Goal: Ask a question: Seek information or help from site administrators or community

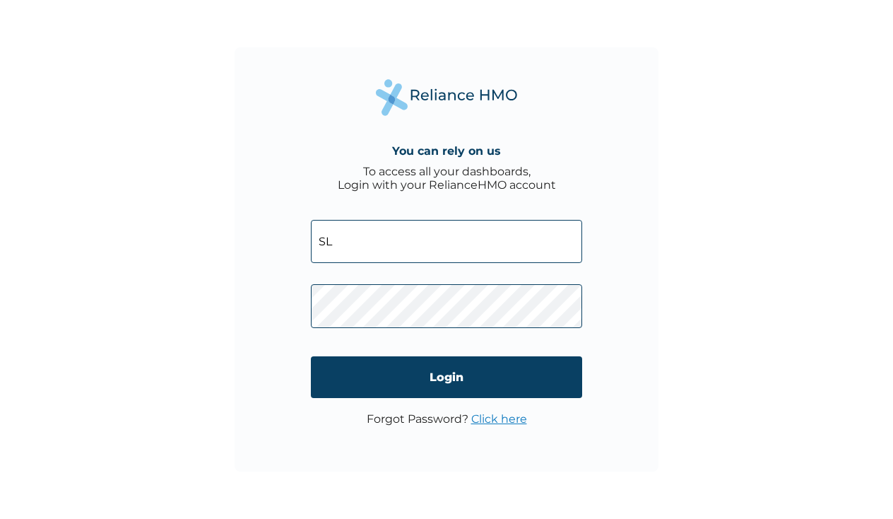
type input "S"
type input "SLB/10452"
click at [498, 422] on link "Click here" at bounding box center [499, 418] width 56 height 13
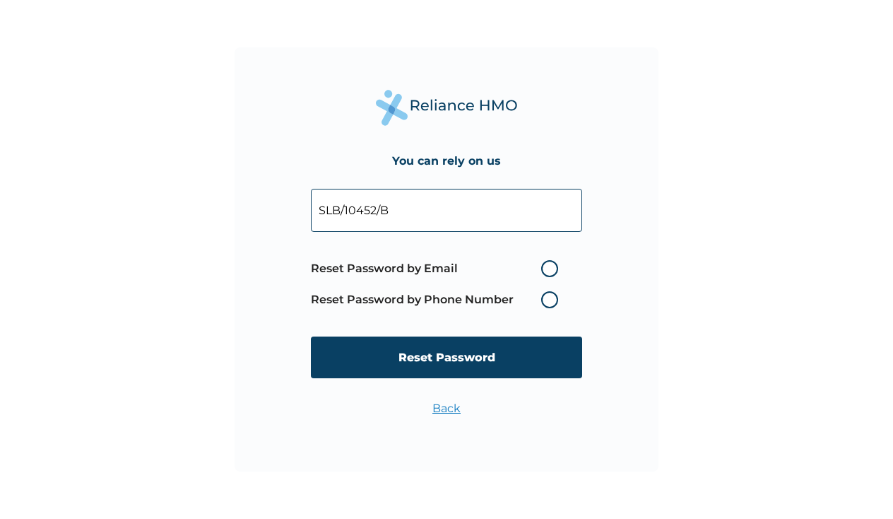
type input "SLB/10452/B"
click at [555, 269] on label "Reset Password by Email" at bounding box center [438, 268] width 254 height 17
click at [544, 269] on input "Reset Password by Email" at bounding box center [533, 268] width 23 height 23
radio input "true"
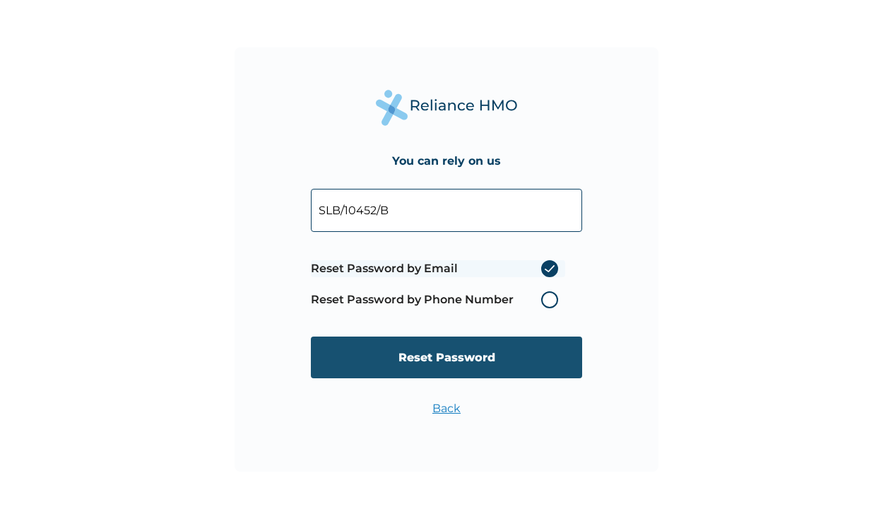
click at [487, 356] on input "Reset Password" at bounding box center [446, 357] width 271 height 42
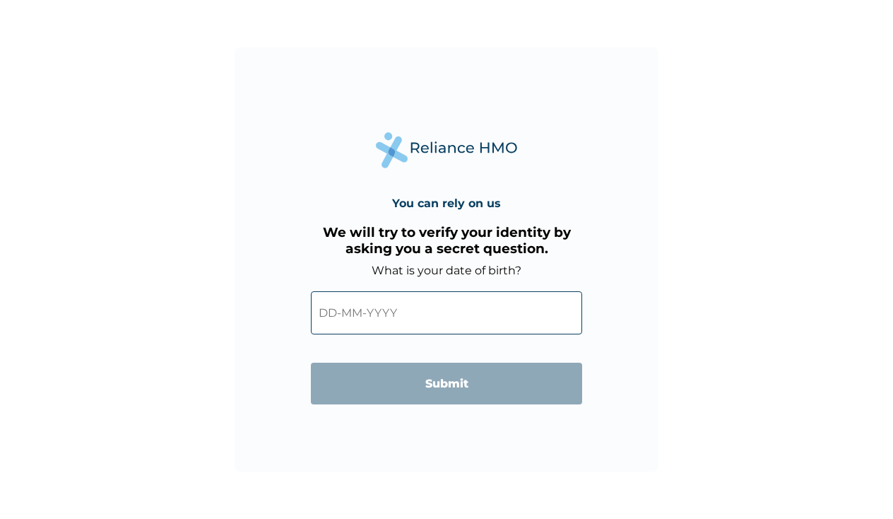
click at [329, 315] on input "text" at bounding box center [446, 312] width 271 height 43
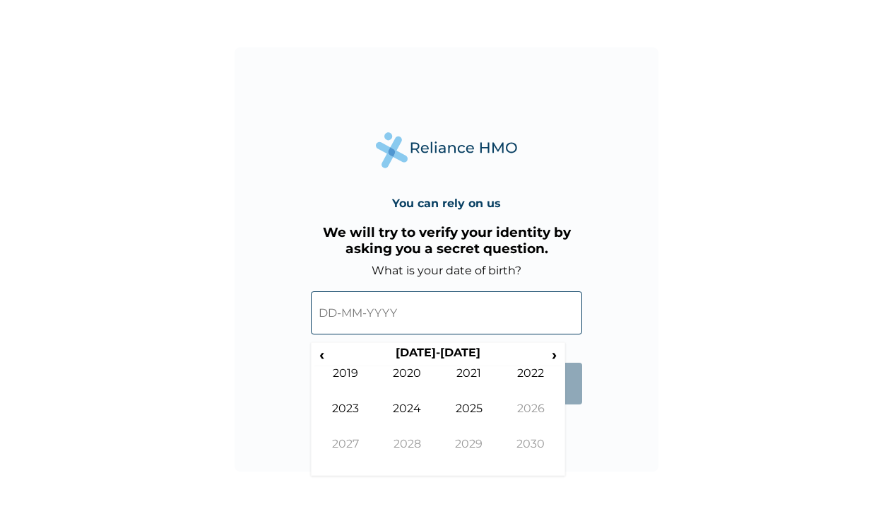
click at [331, 307] on input "text" at bounding box center [446, 312] width 271 height 43
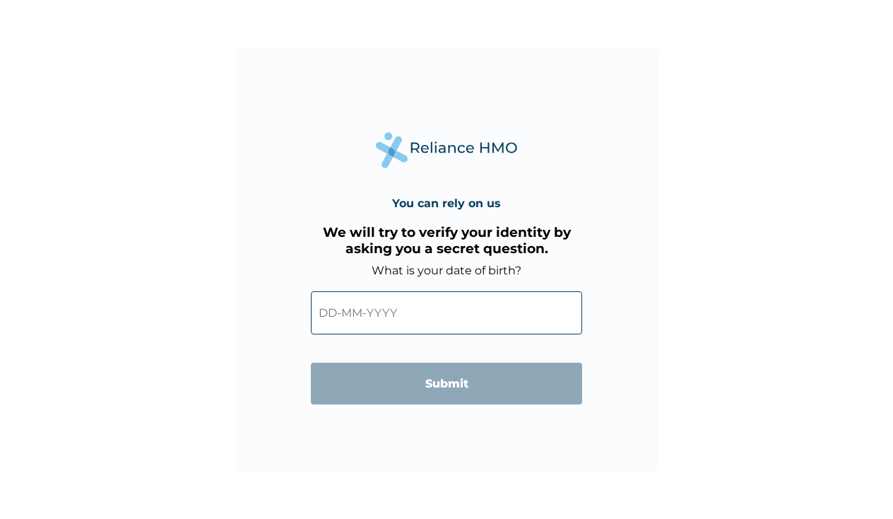
click at [341, 317] on input "text" at bounding box center [446, 312] width 271 height 43
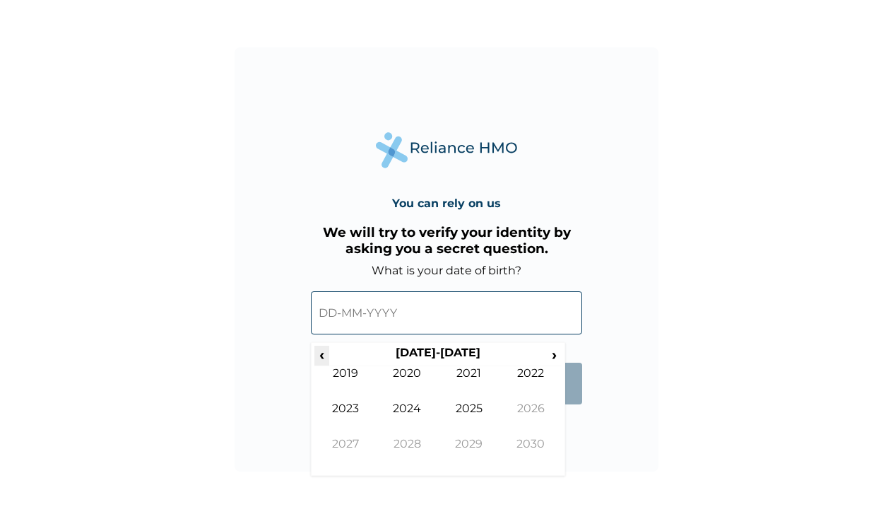
click at [324, 358] on span "‹" at bounding box center [322, 355] width 15 height 18
click at [524, 413] on td "1986" at bounding box center [531, 418] width 62 height 35
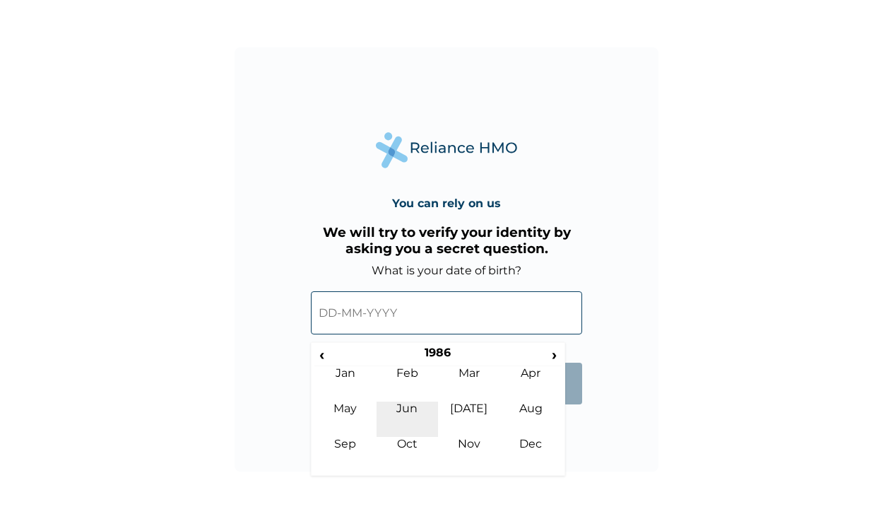
click at [403, 409] on td "Jun" at bounding box center [408, 418] width 62 height 35
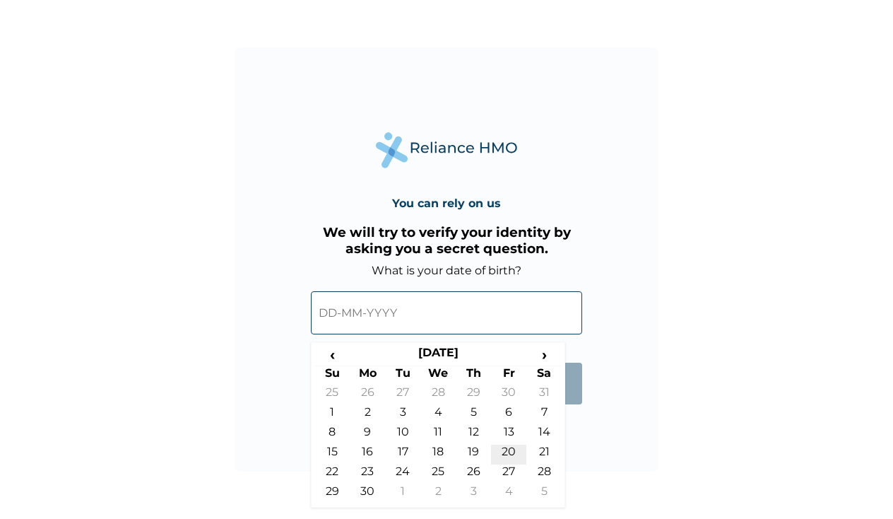
click at [508, 449] on td "20" at bounding box center [508, 455] width 35 height 20
type input "20-06-1986"
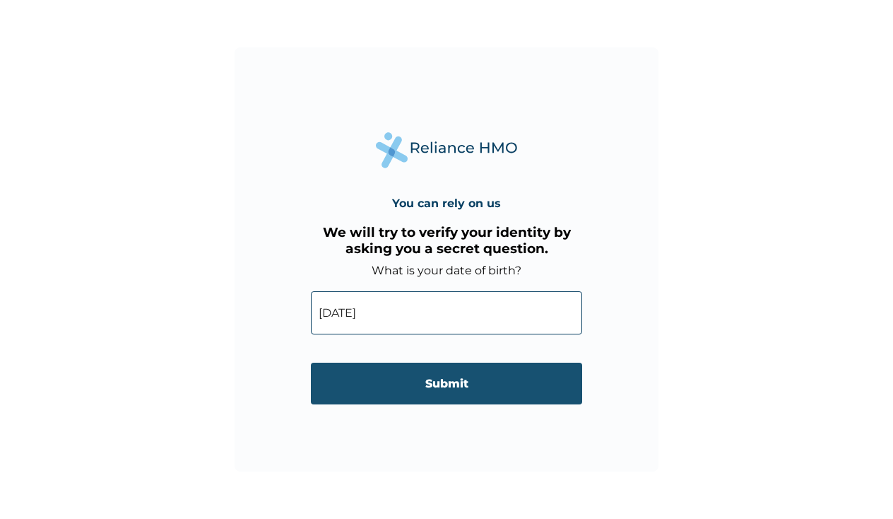
click at [488, 382] on input "Submit" at bounding box center [446, 384] width 271 height 42
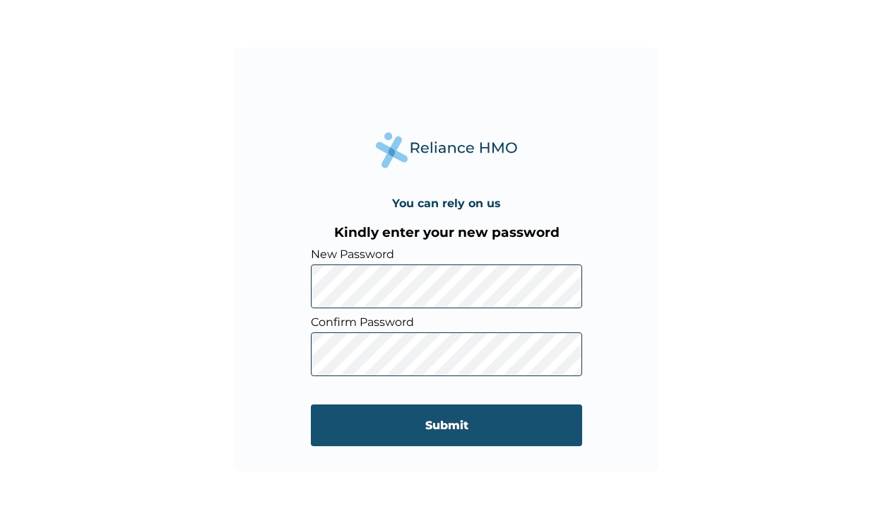
click at [458, 433] on input "Submit" at bounding box center [446, 425] width 271 height 42
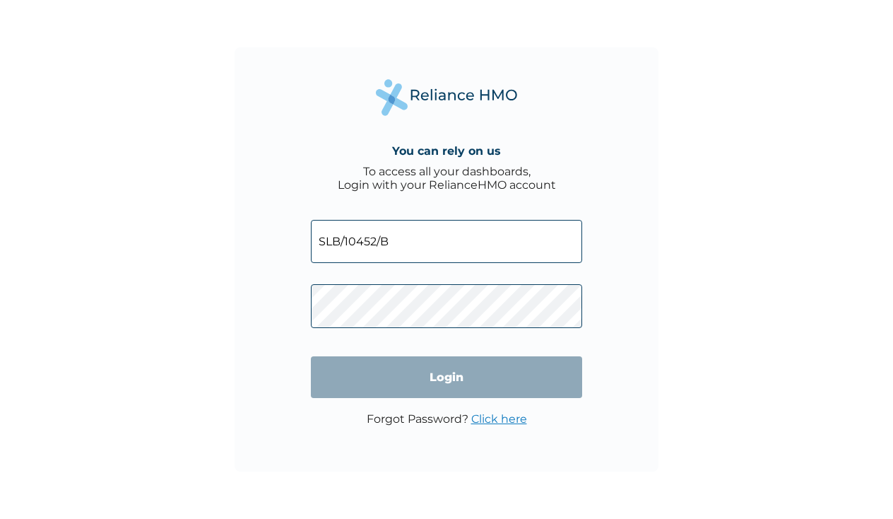
click at [447, 377] on input "Login" at bounding box center [446, 377] width 271 height 42
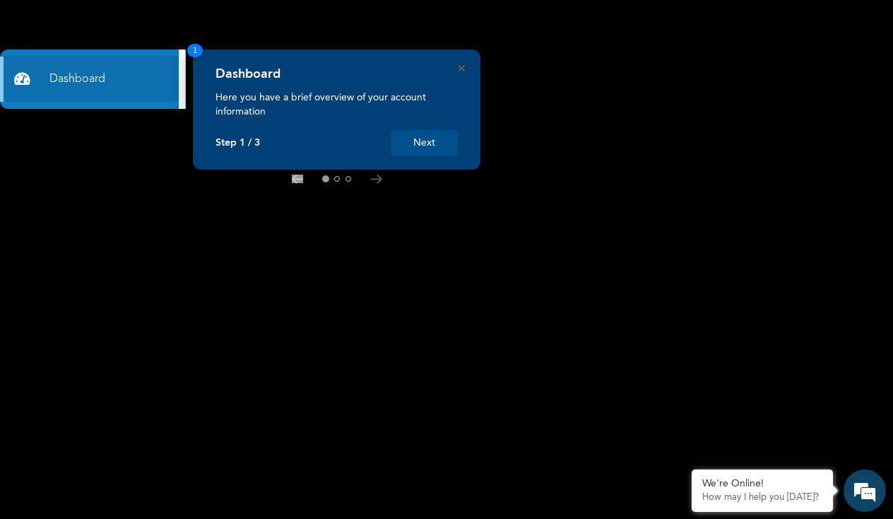
click at [425, 146] on button "Next" at bounding box center [424, 143] width 67 height 26
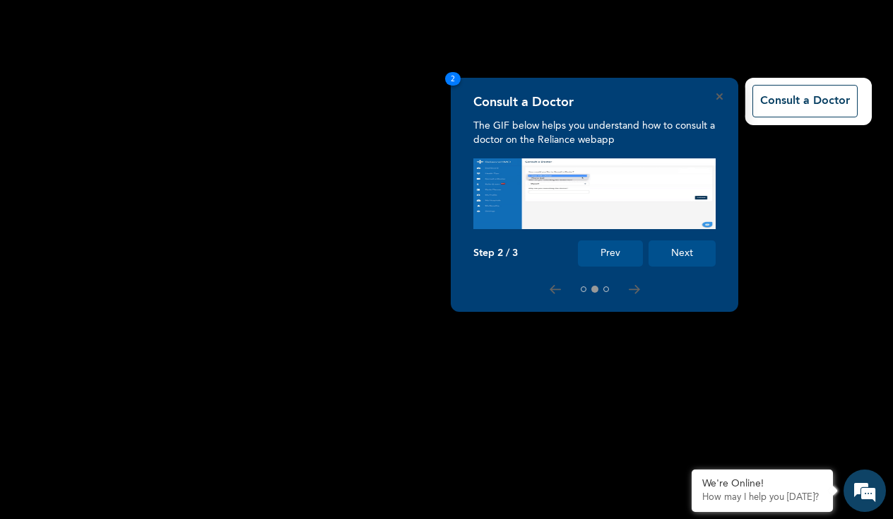
click at [674, 259] on button "Next" at bounding box center [682, 253] width 67 height 26
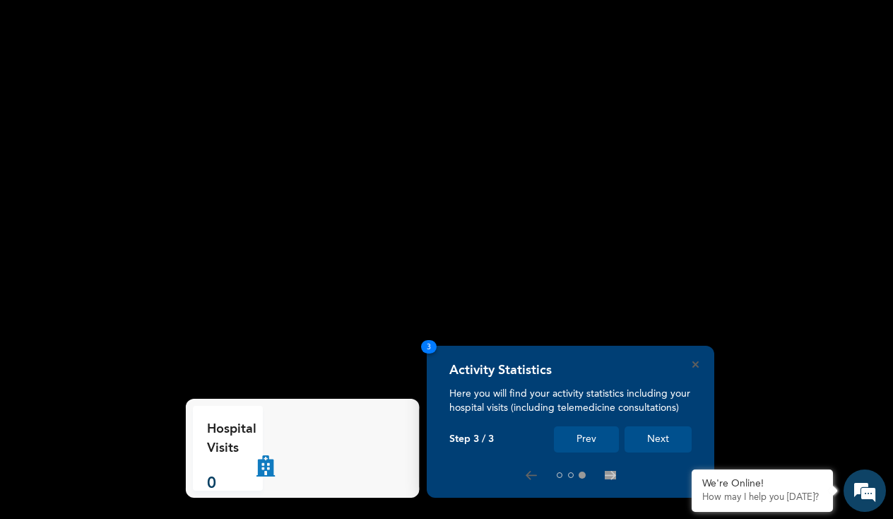
click at [657, 444] on button "Next" at bounding box center [658, 439] width 67 height 26
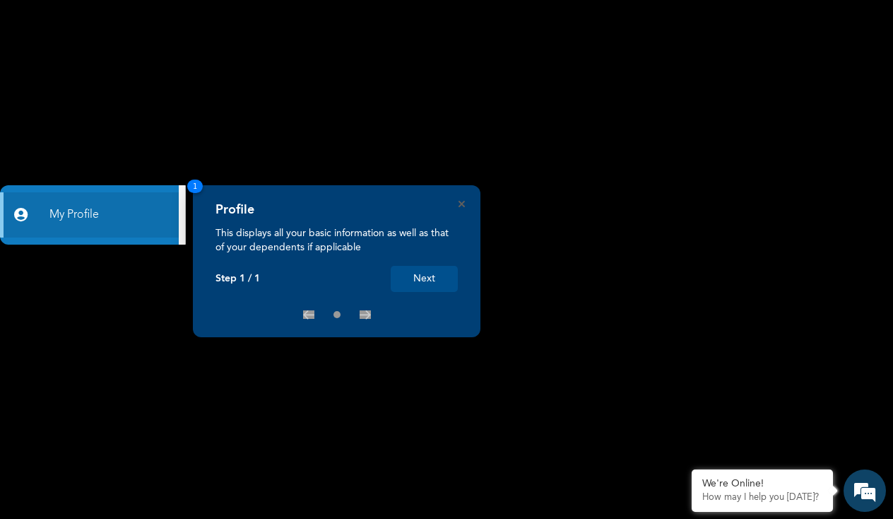
click at [421, 283] on button "Next" at bounding box center [424, 279] width 67 height 26
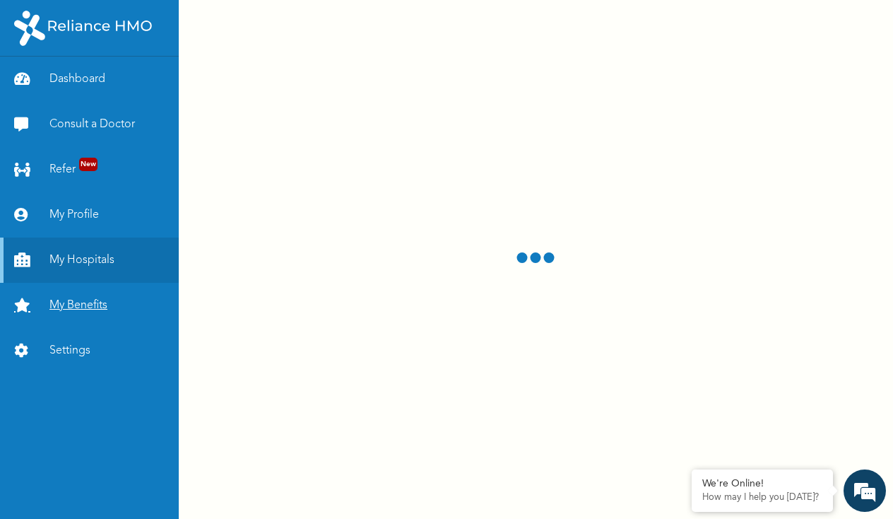
click at [90, 307] on link "My Benefits" at bounding box center [89, 305] width 179 height 45
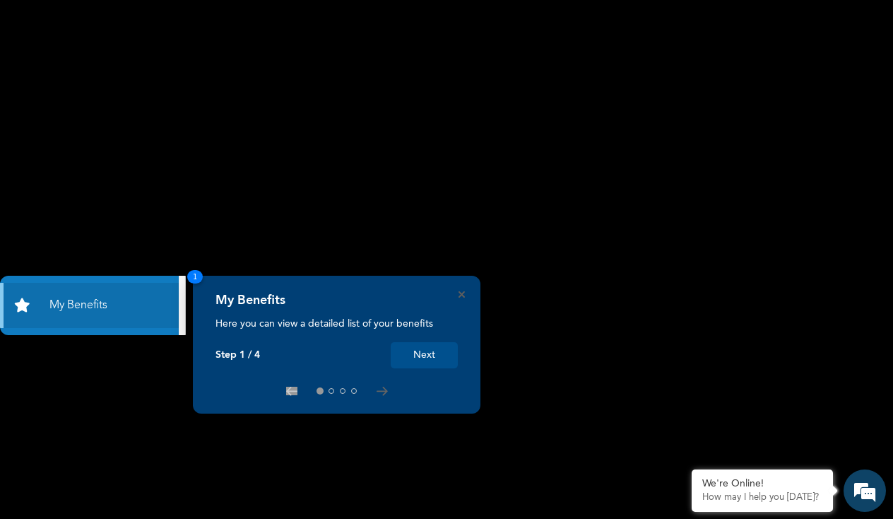
click at [429, 357] on button "Next" at bounding box center [424, 355] width 67 height 26
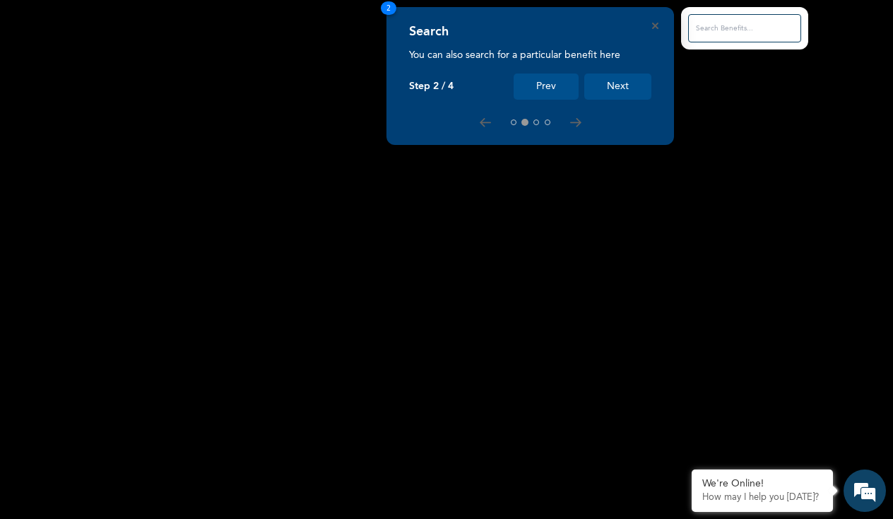
click at [618, 92] on button "Next" at bounding box center [618, 87] width 67 height 26
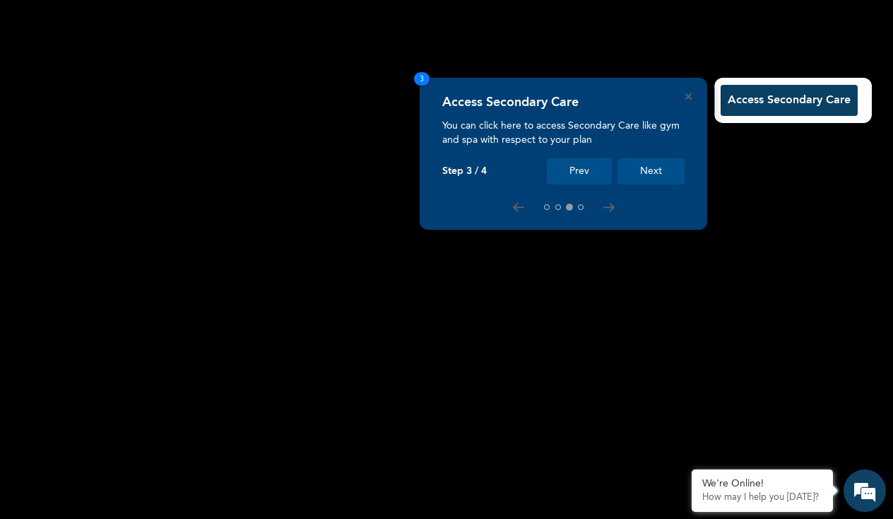
click at [651, 180] on button "Next" at bounding box center [651, 171] width 67 height 26
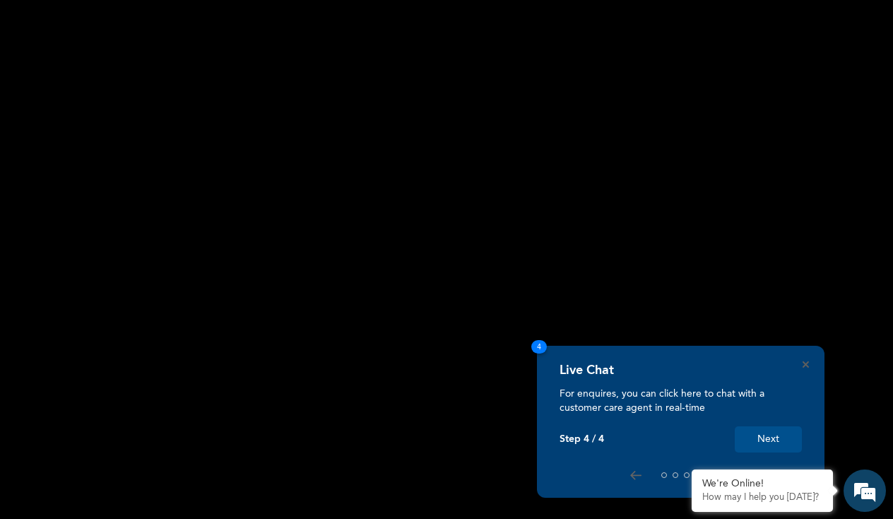
click at [770, 446] on button "Next" at bounding box center [768, 439] width 67 height 26
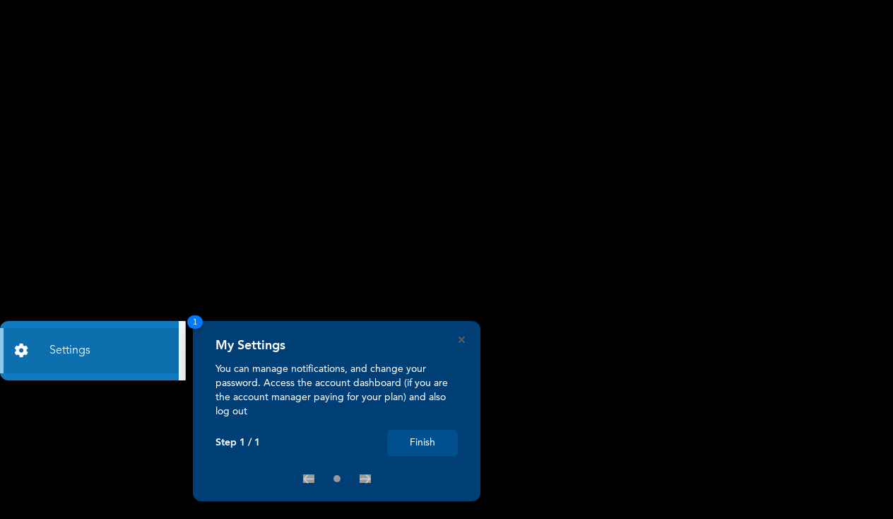
click at [435, 441] on button "Finish" at bounding box center [422, 443] width 71 height 26
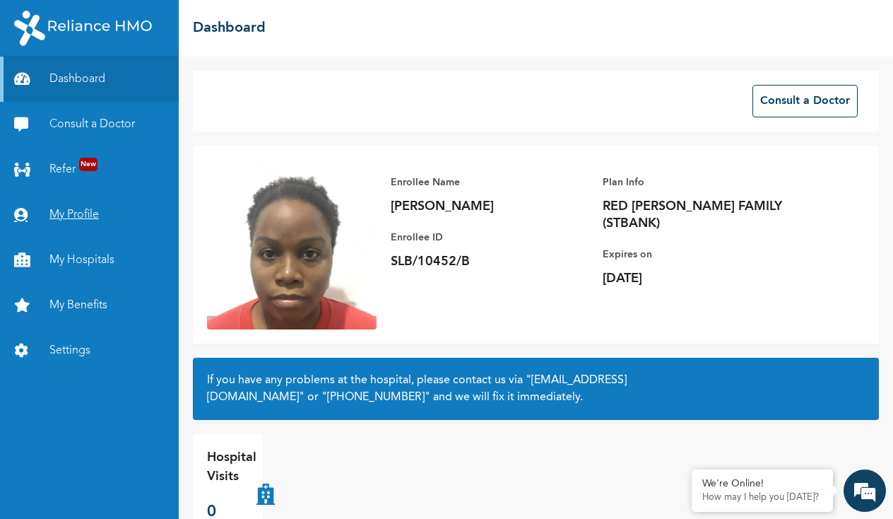
click at [70, 210] on link "My Profile" at bounding box center [89, 214] width 179 height 45
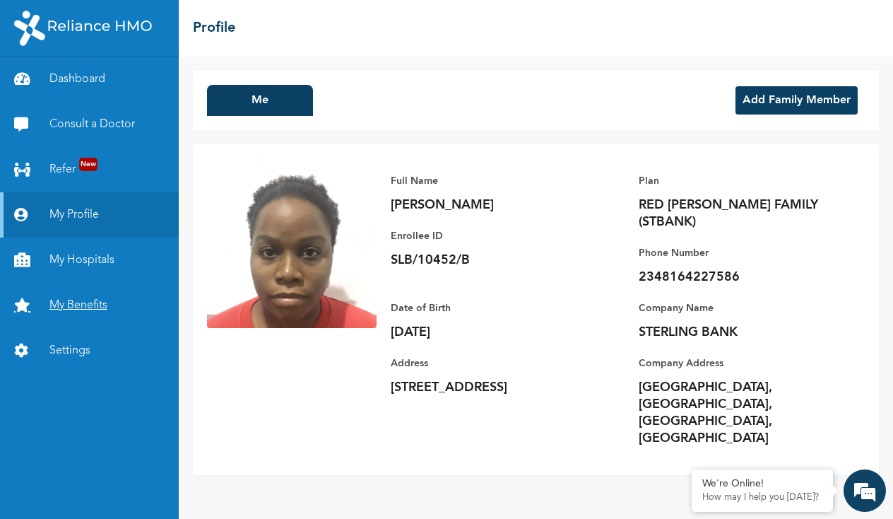
click at [61, 300] on link "My Benefits" at bounding box center [89, 305] width 179 height 45
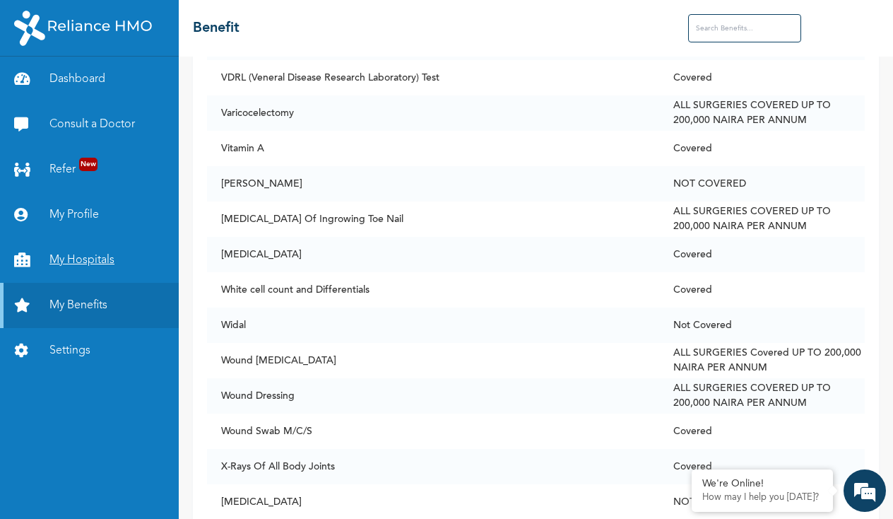
click at [88, 259] on link "My Hospitals" at bounding box center [89, 259] width 179 height 45
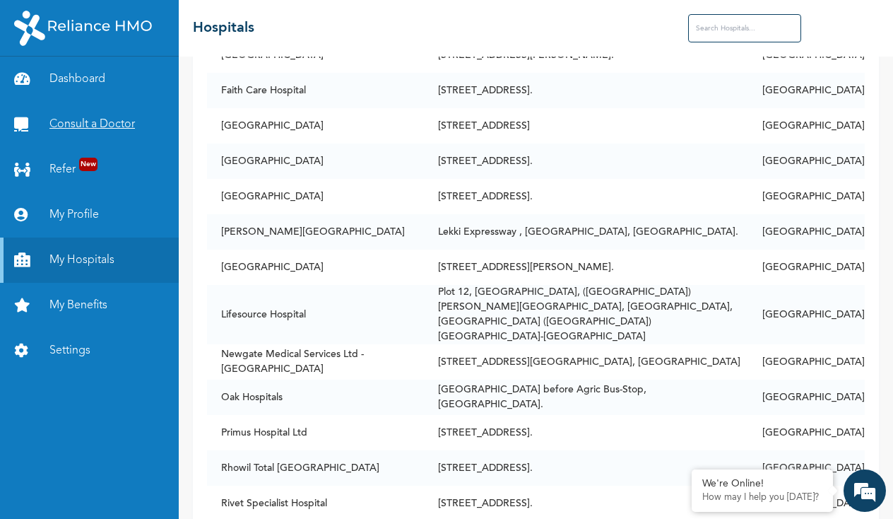
click at [76, 126] on link "Consult a Doctor" at bounding box center [89, 124] width 179 height 45
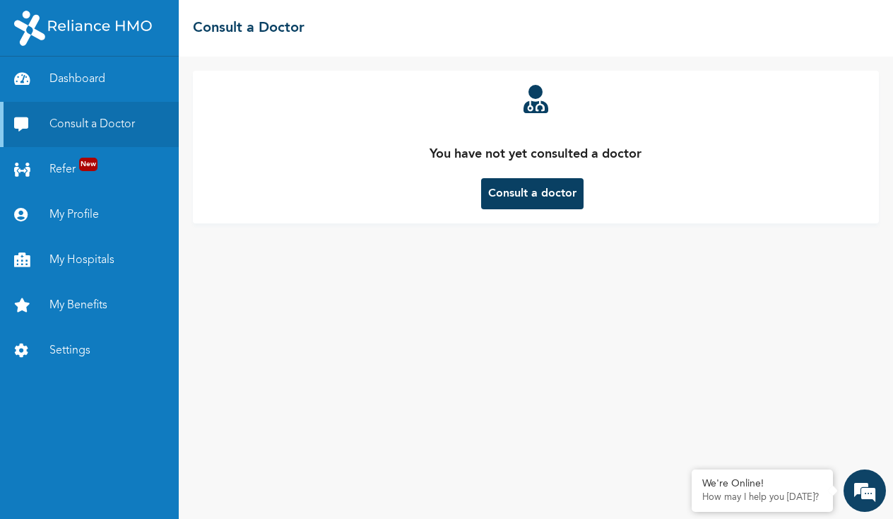
click at [487, 192] on button "Consult a doctor" at bounding box center [532, 193] width 102 height 31
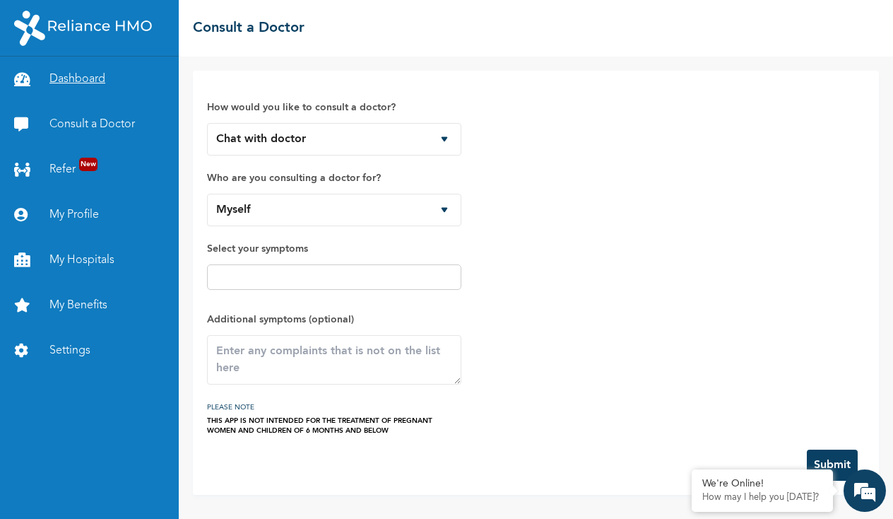
click at [110, 88] on link "Dashboard" at bounding box center [89, 79] width 179 height 45
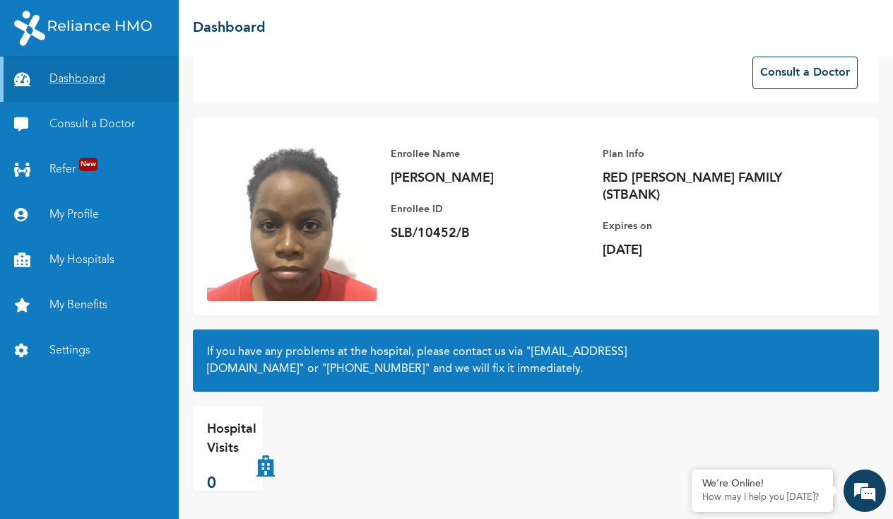
click at [81, 79] on link "Dashboard" at bounding box center [89, 79] width 179 height 45
click at [80, 160] on span "New" at bounding box center [88, 164] width 18 height 13
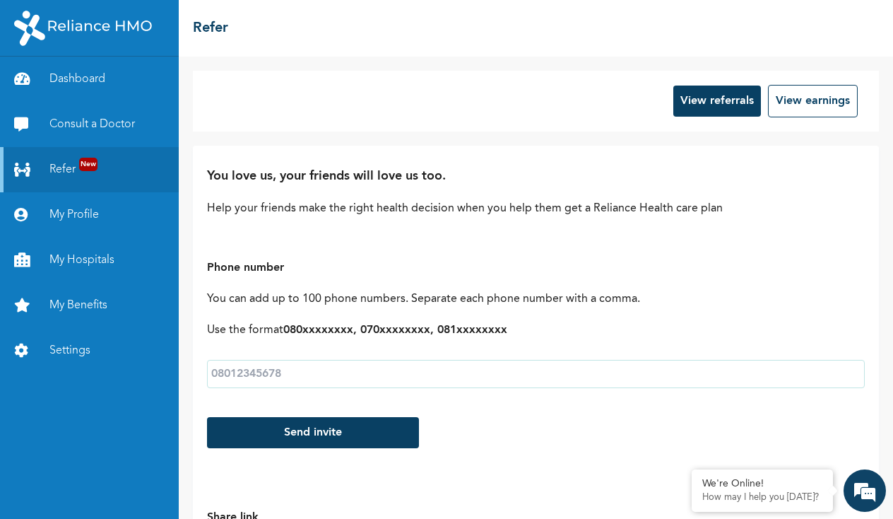
click at [317, 1] on div "☰ Refer" at bounding box center [536, 28] width 715 height 57
click at [98, 74] on link "Dashboard" at bounding box center [89, 79] width 179 height 45
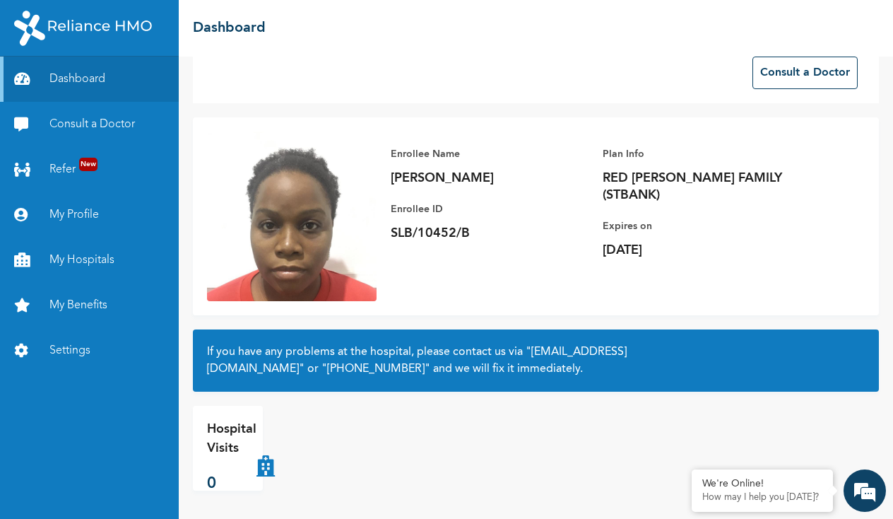
scroll to position [29, 0]
click at [264, 469] on icon at bounding box center [266, 448] width 18 height 57
click at [867, 493] on em at bounding box center [865, 490] width 38 height 38
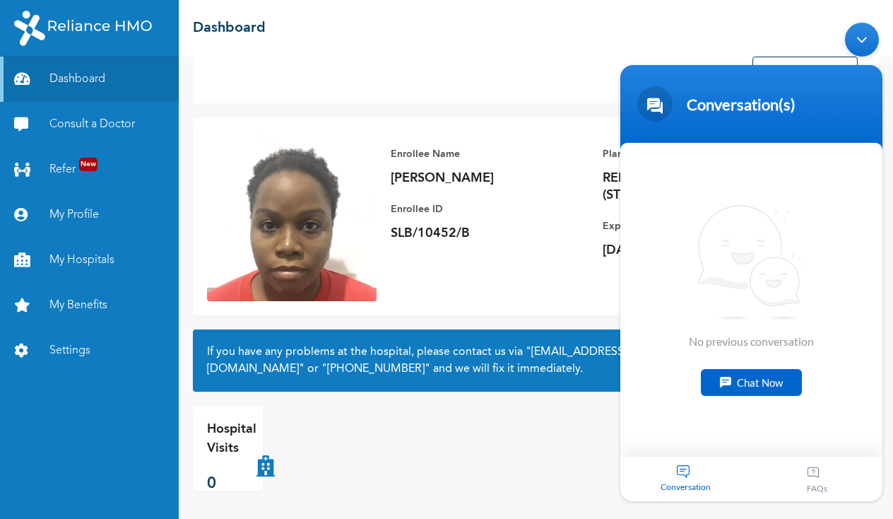
click at [744, 381] on div "Chat Now" at bounding box center [751, 381] width 101 height 27
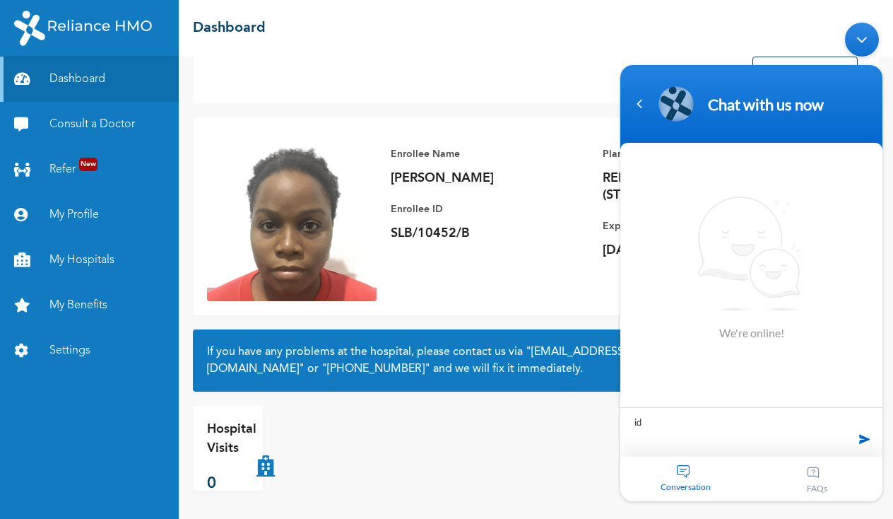
type textarea "i"
type textarea "I would like to undergo a food handlers test"
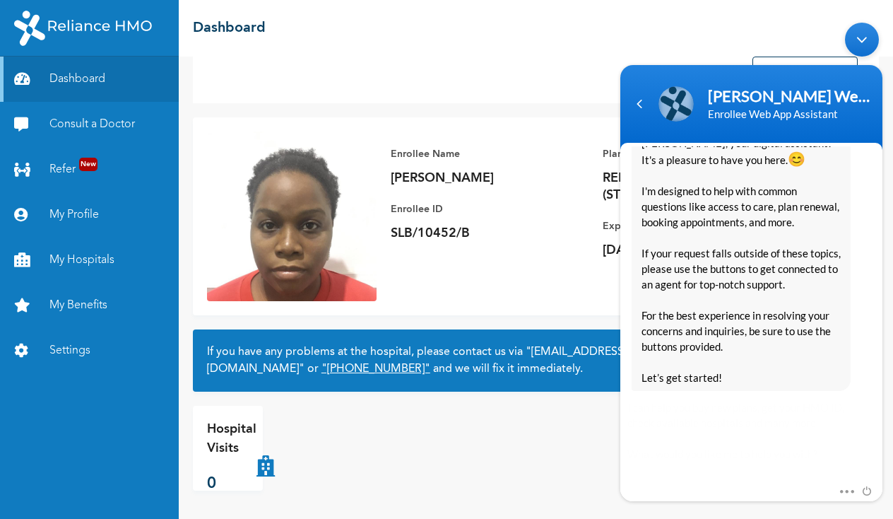
scroll to position [310, 0]
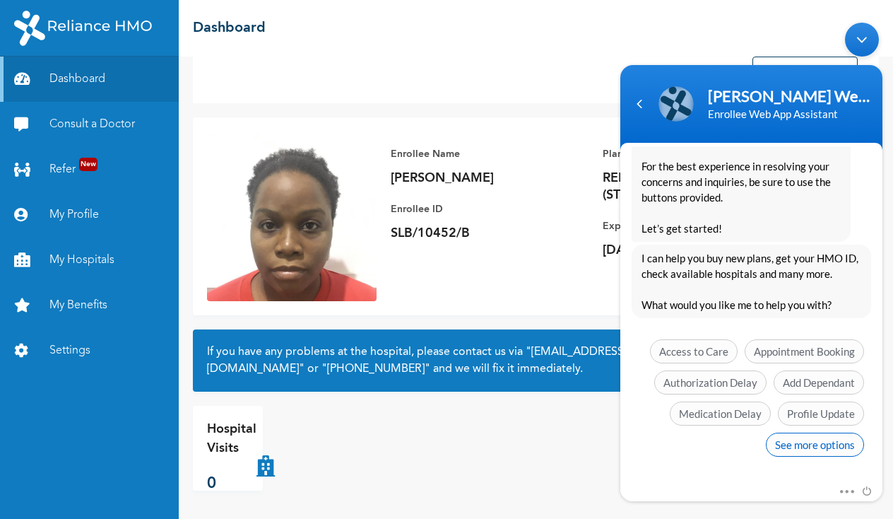
click at [816, 442] on span "See more options" at bounding box center [815, 444] width 98 height 24
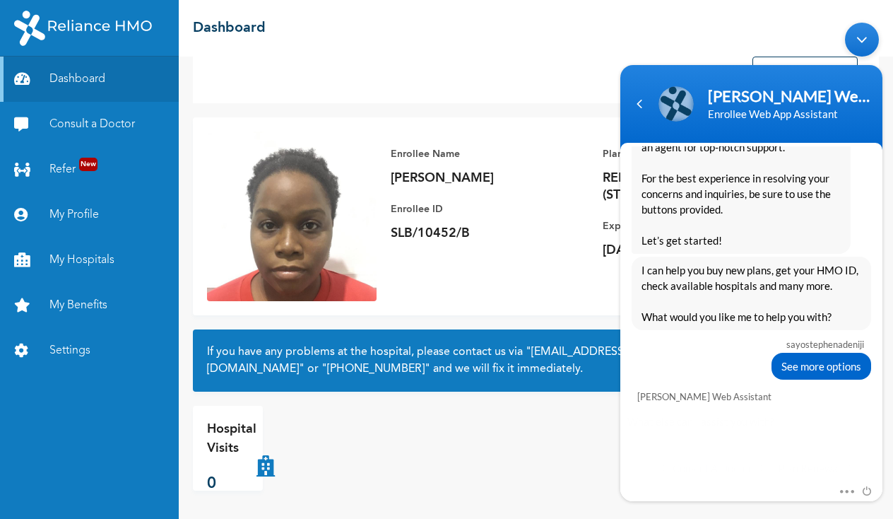
scroll to position [414, 0]
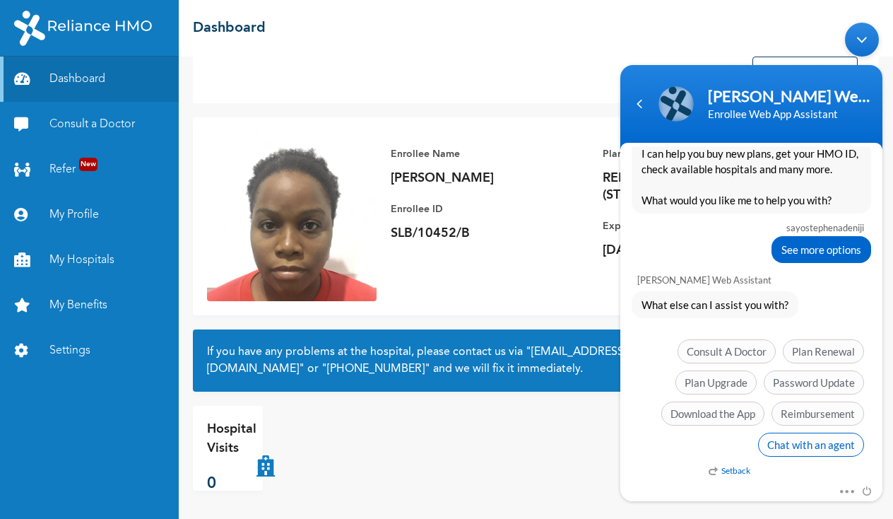
click at [782, 442] on span "Chat with an agent" at bounding box center [811, 444] width 106 height 24
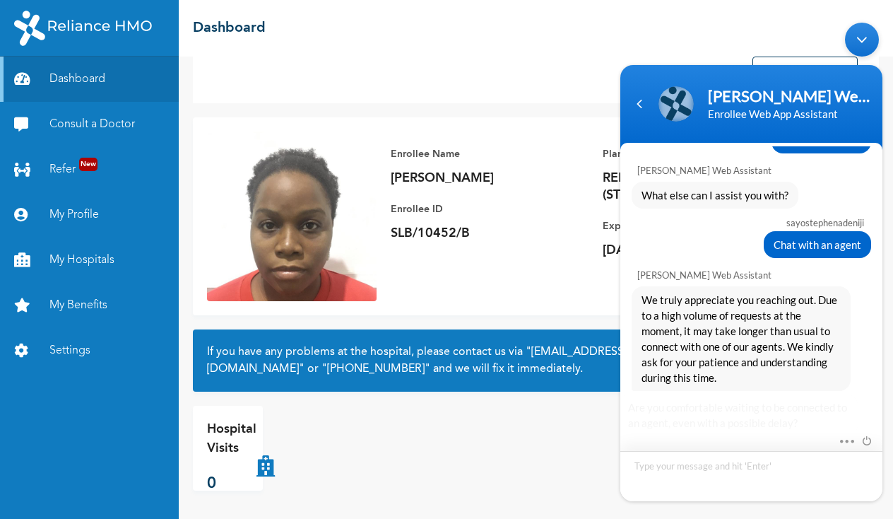
scroll to position [630, 0]
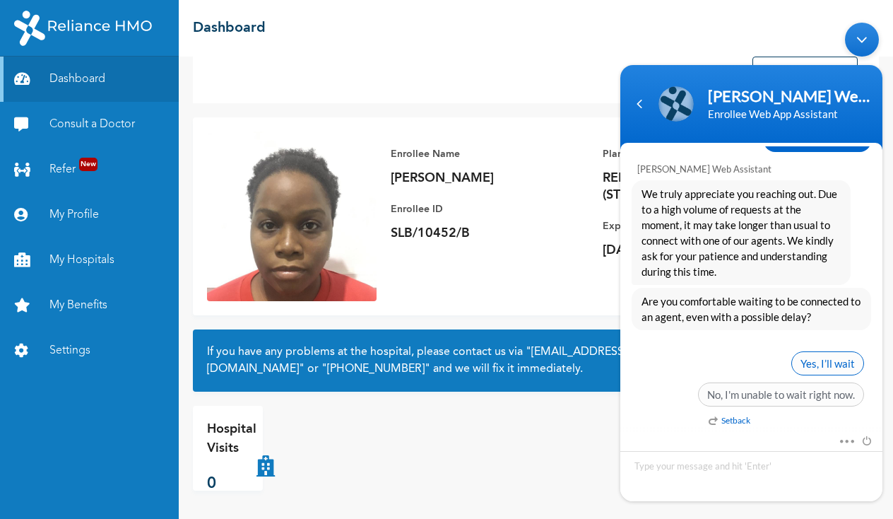
click at [818, 365] on span "Yes, I’ll wait" at bounding box center [828, 363] width 73 height 24
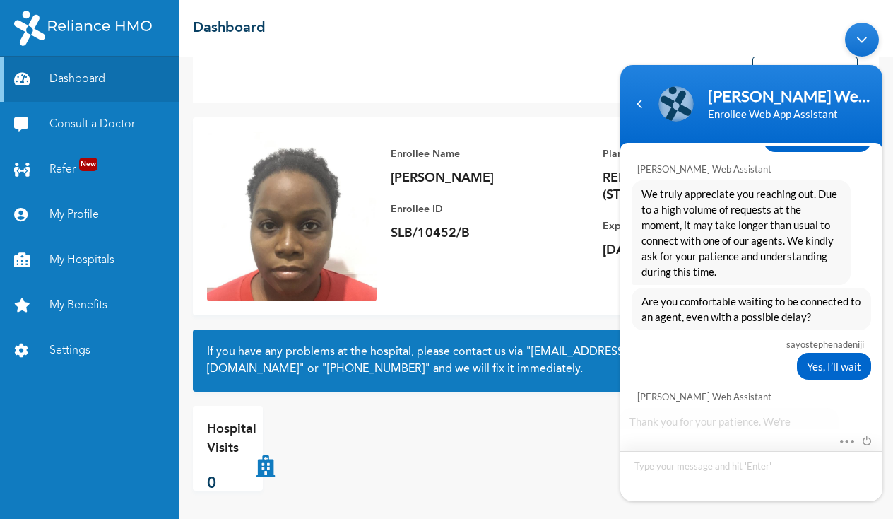
scroll to position [813, 0]
